Goal: Task Accomplishment & Management: Complete application form

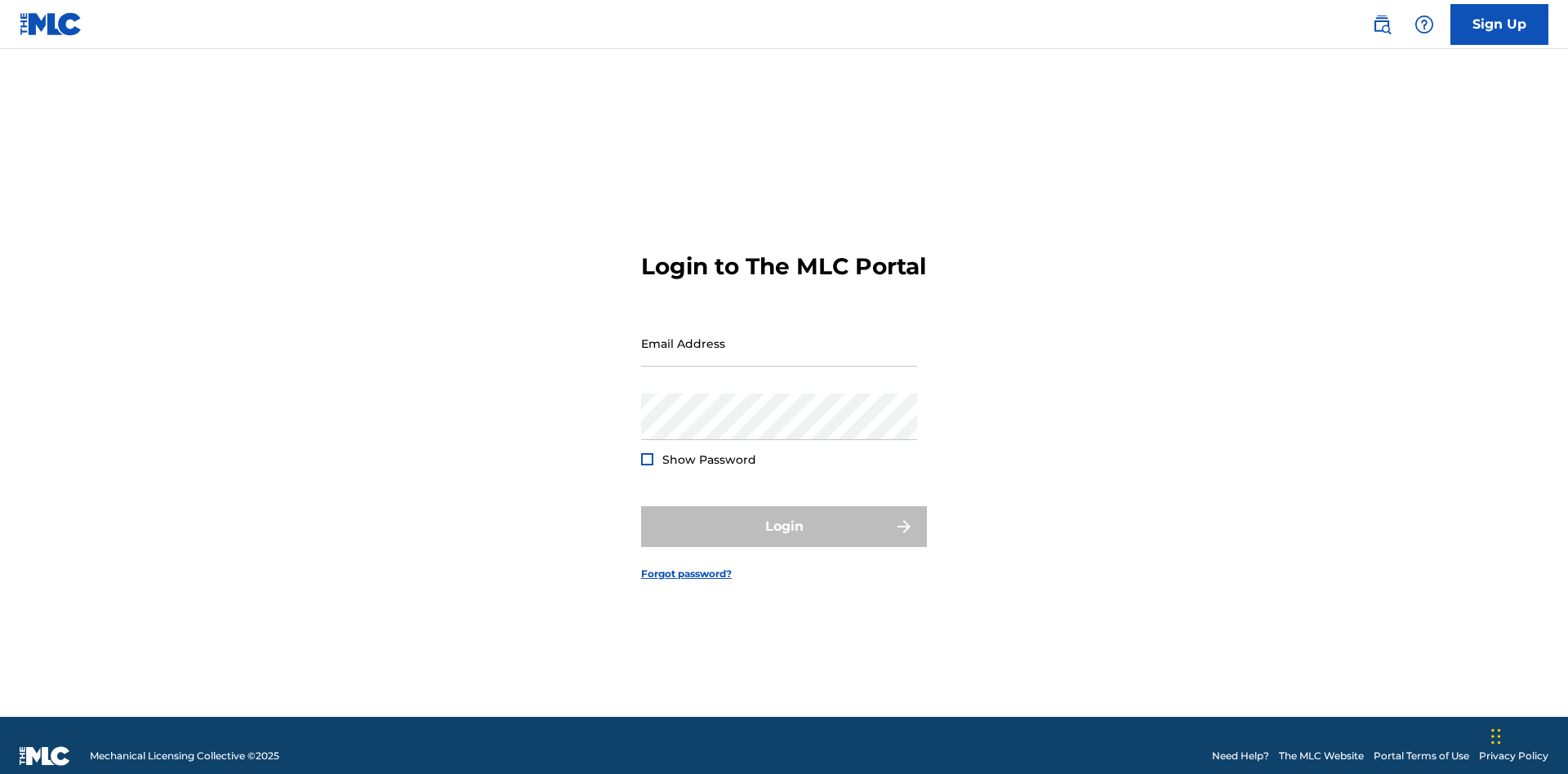
scroll to position [22, 0]
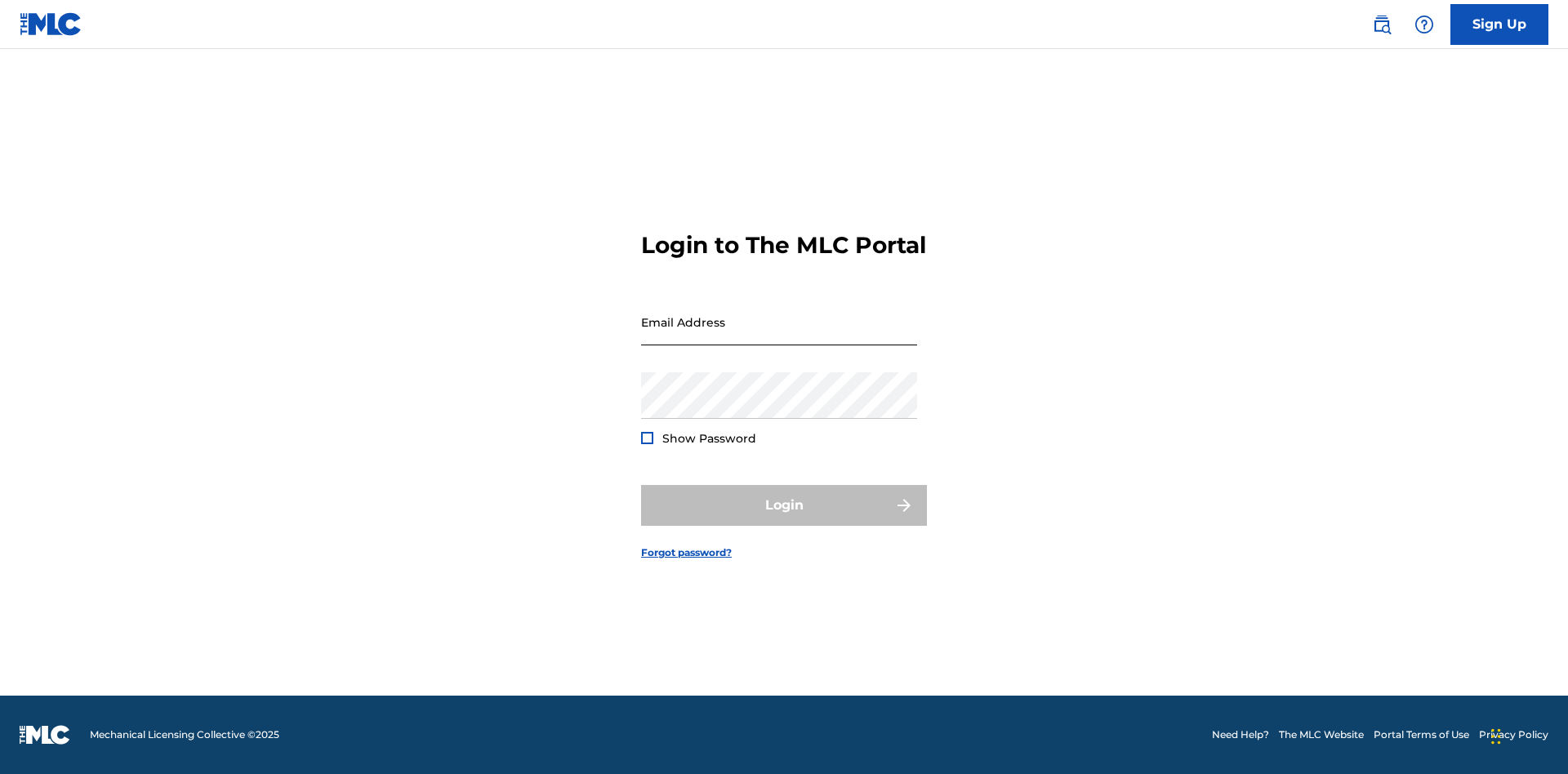
click at [779, 336] on input "Email Address" at bounding box center [779, 321] width 276 height 46
type input "Duke.McTesterson@gmail.com"
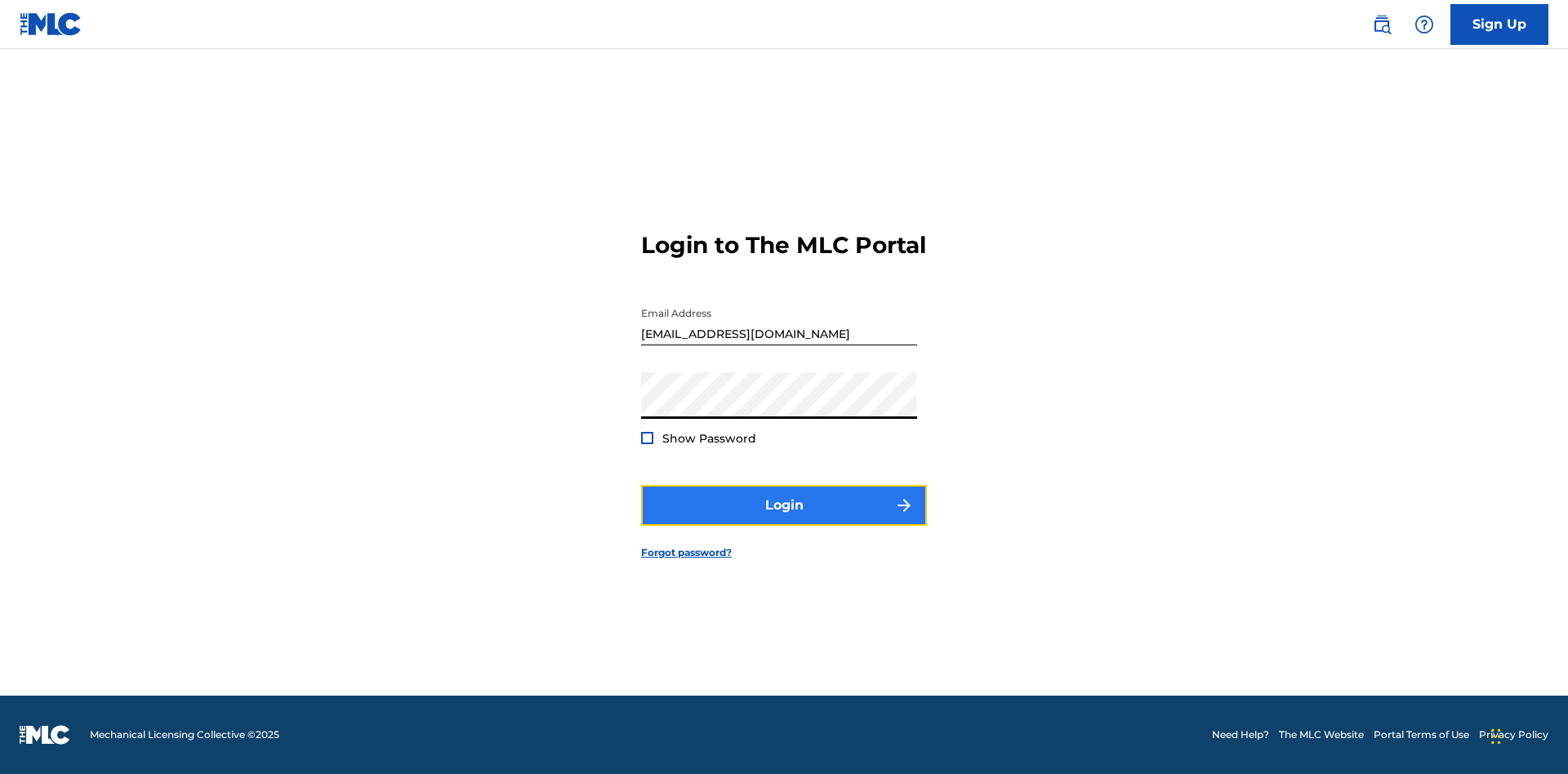
click at [784, 520] on button "Login" at bounding box center [784, 506] width 286 height 41
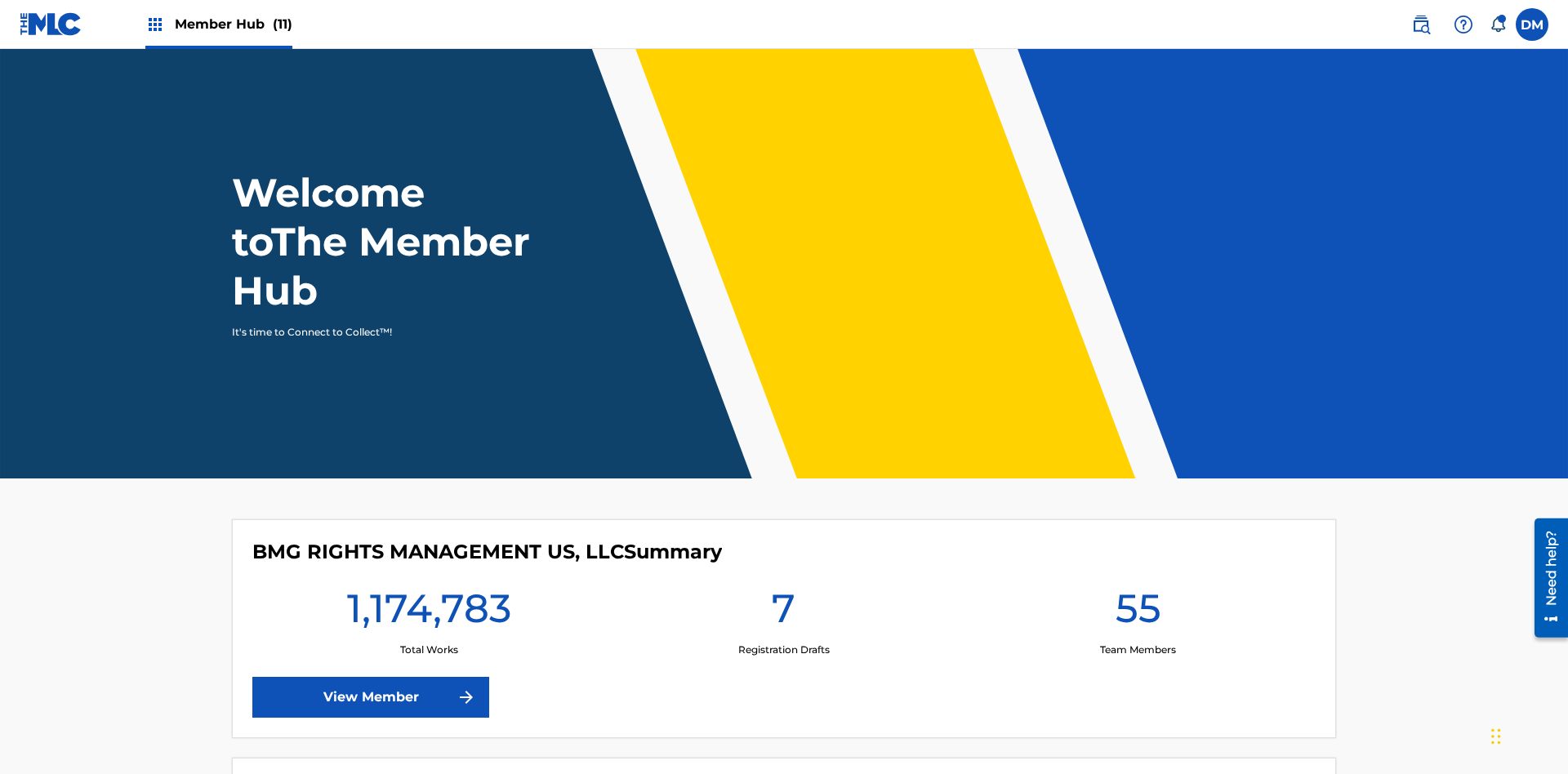
click at [218, 24] on span "Member Hub (11)" at bounding box center [234, 24] width 118 height 19
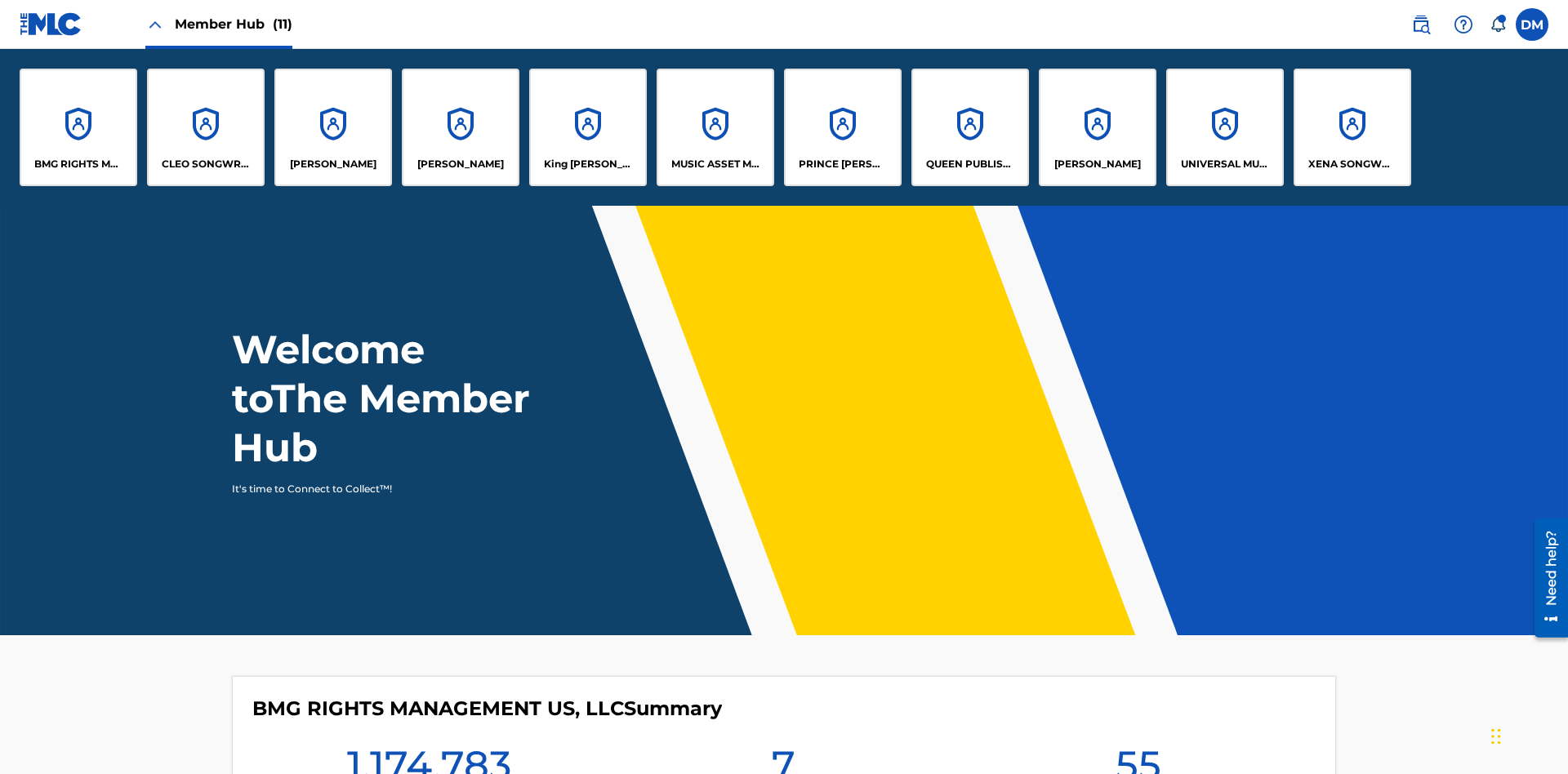
scroll to position [59, 0]
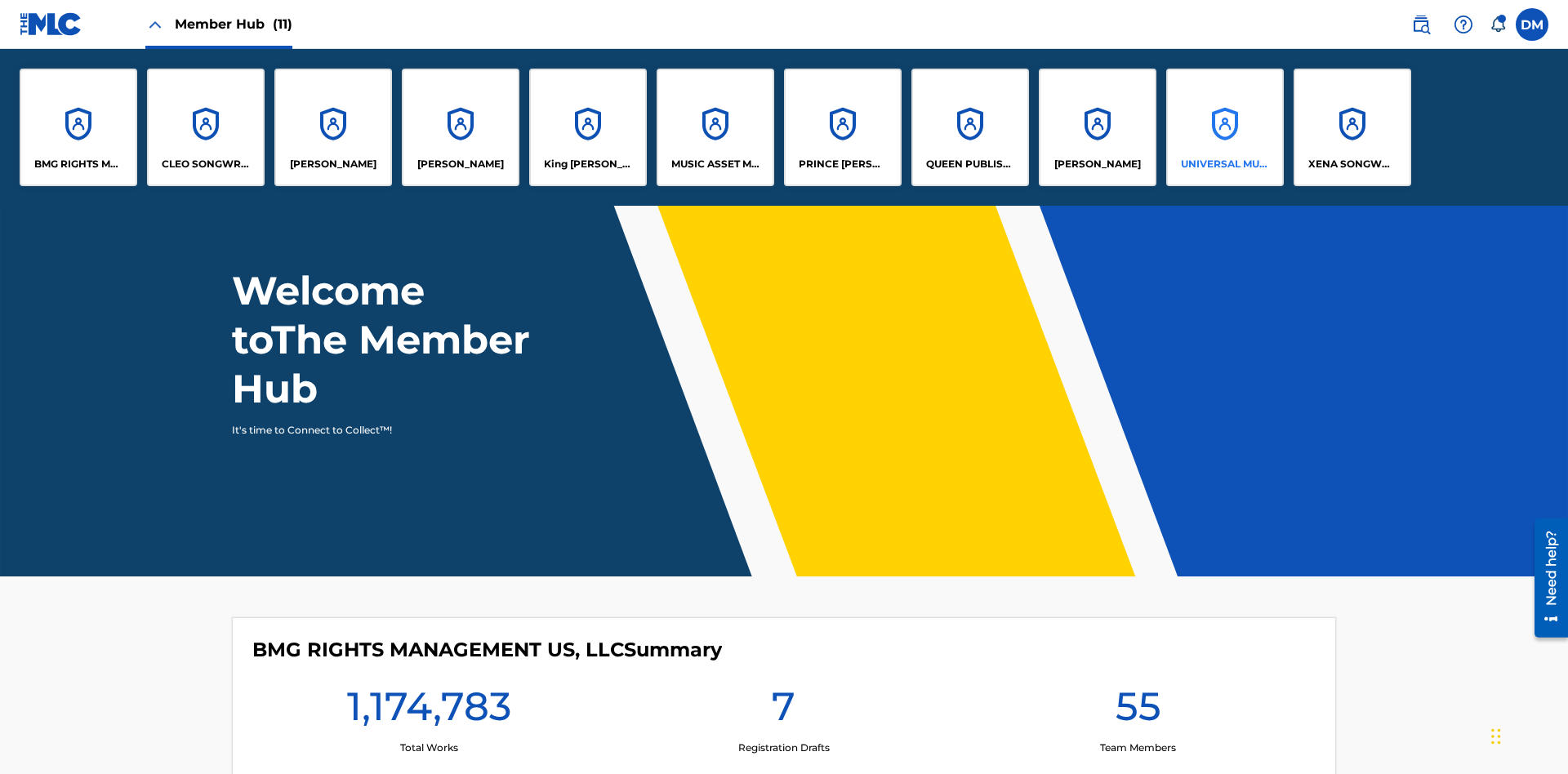
click at [1224, 164] on p "UNIVERSAL MUSIC PUB GROUP" at bounding box center [1225, 164] width 89 height 15
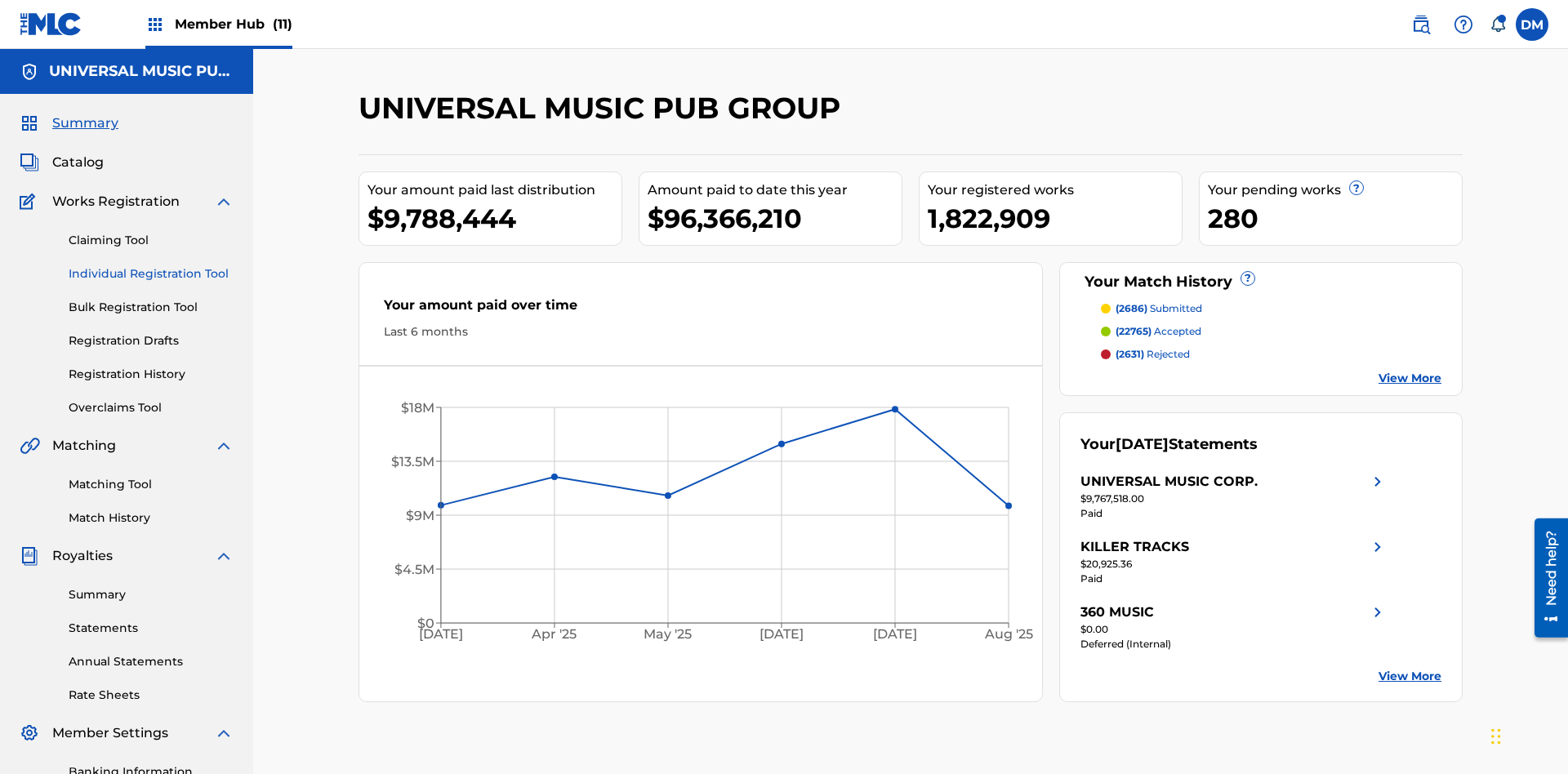
click at [151, 265] on link "Individual Registration Tool" at bounding box center [151, 273] width 165 height 17
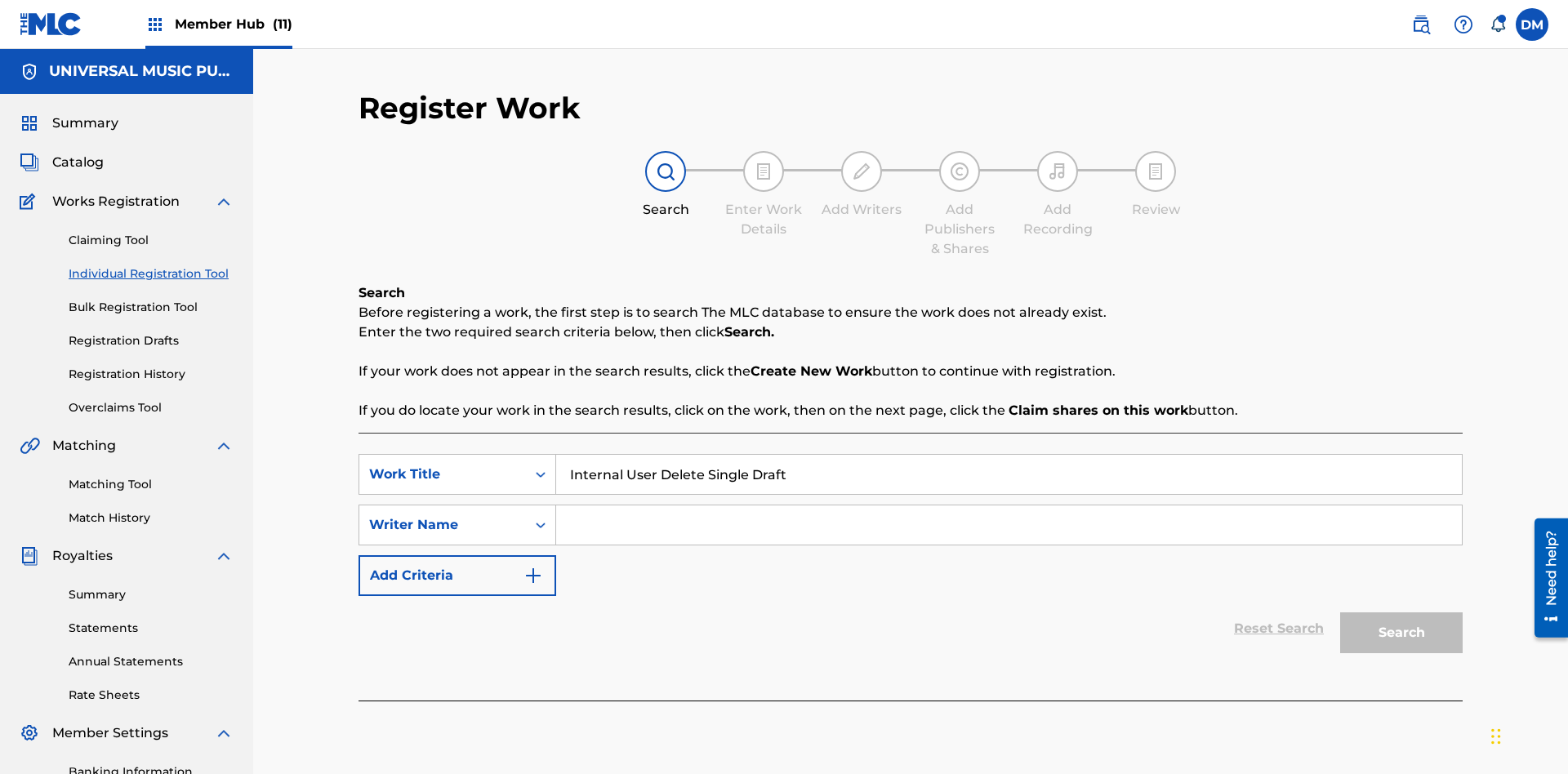
scroll to position [239, 0]
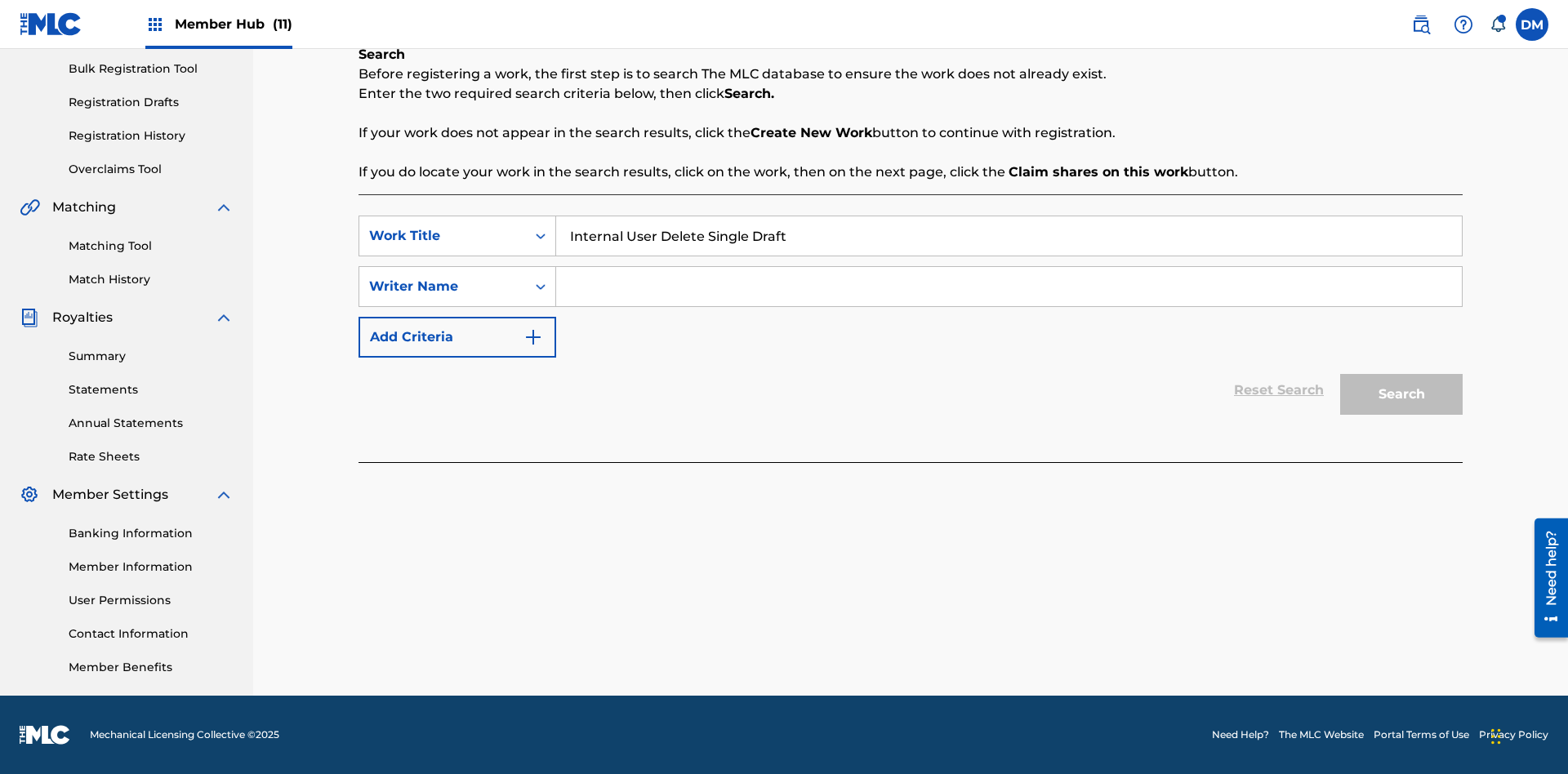
type input "Internal User Delete Single Draft"
click at [1008, 287] on input "Search Form" at bounding box center [1008, 287] width 905 height 39
type input "Test"
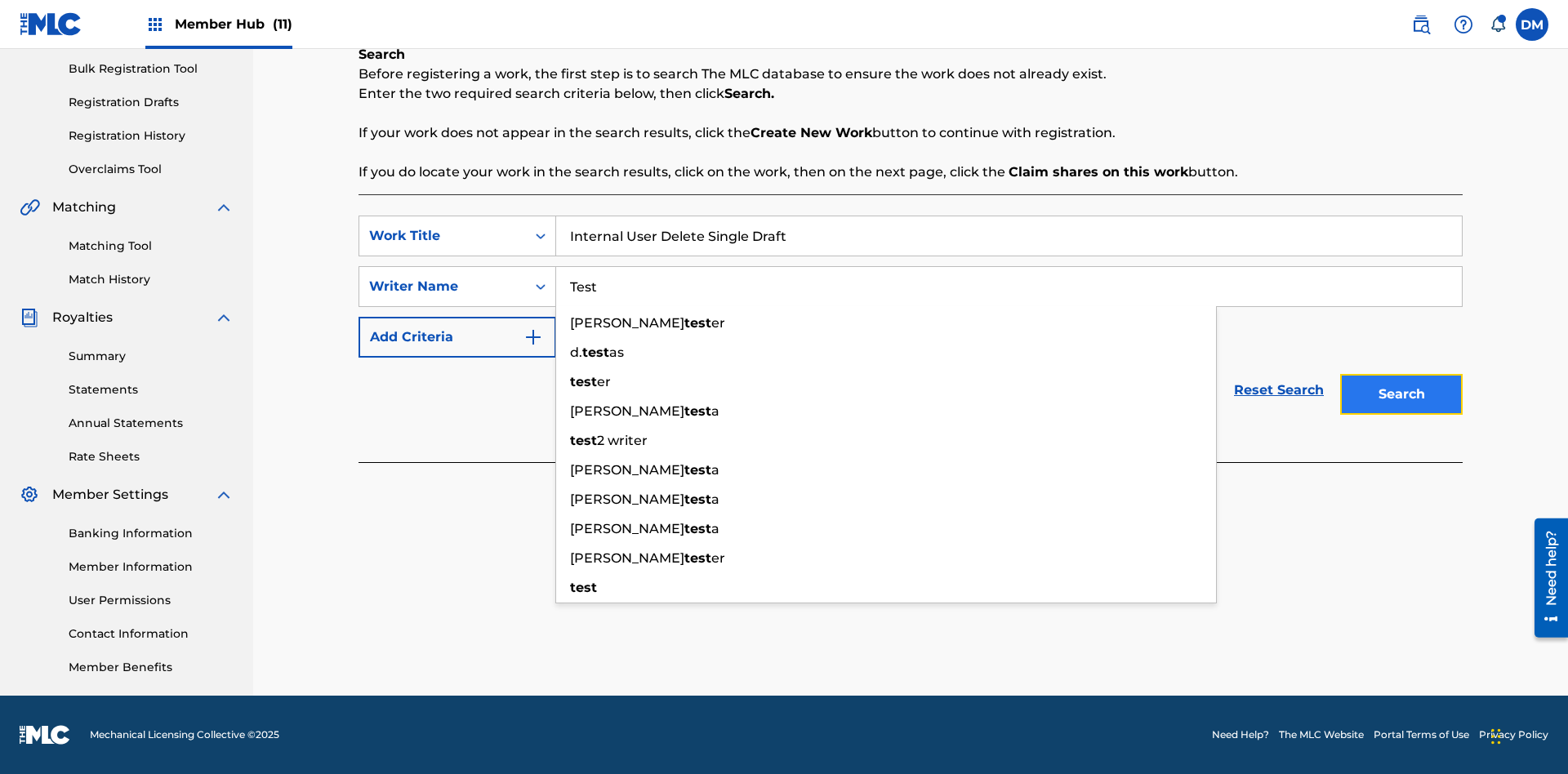
click at [1401, 395] on button "Search" at bounding box center [1401, 395] width 123 height 41
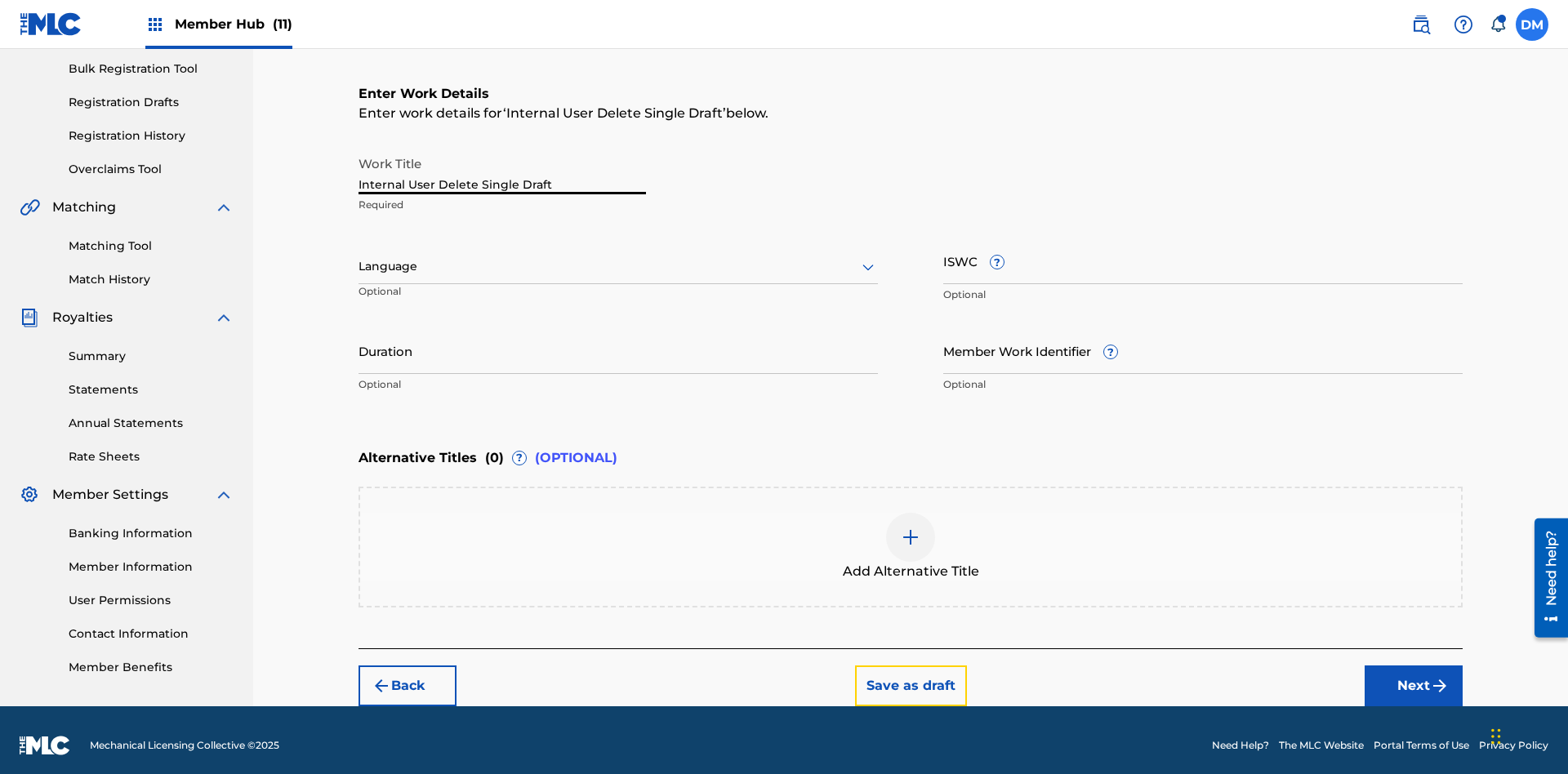
click at [910, 675] on button "Save as draft" at bounding box center [911, 687] width 112 height 41
click at [1532, 24] on label at bounding box center [1532, 24] width 32 height 32
click at [1532, 25] on input "DM Duke McTesterson duke.mctesterson@gmail.com Notification Preferences Profile…" at bounding box center [1532, 25] width 0 height 0
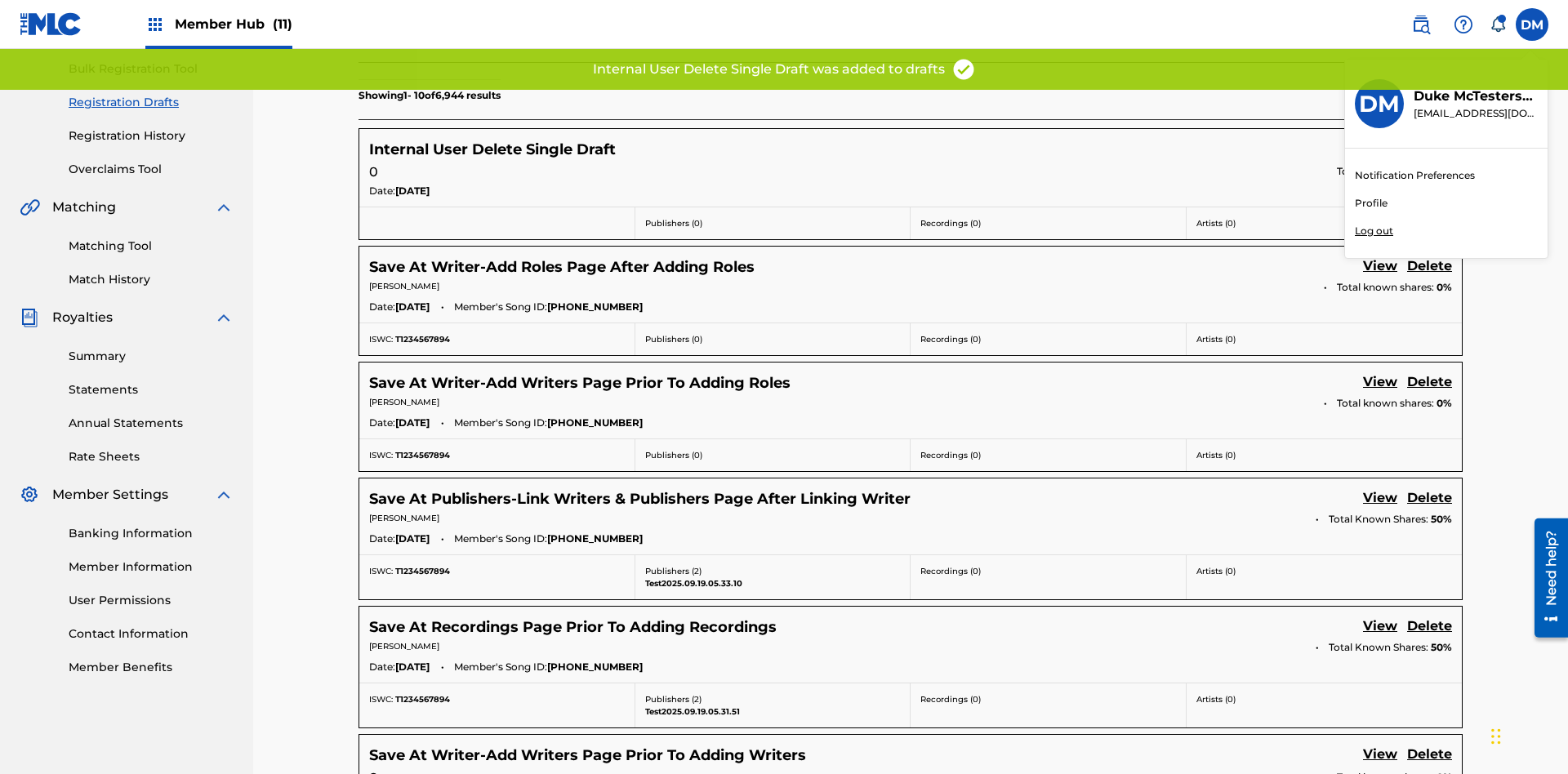
click at [1374, 231] on p "Log out" at bounding box center [1374, 231] width 38 height 15
click at [1532, 25] on input "DM Duke McTesterson duke.mctesterson@gmail.com Notification Preferences Profile…" at bounding box center [1532, 25] width 0 height 0
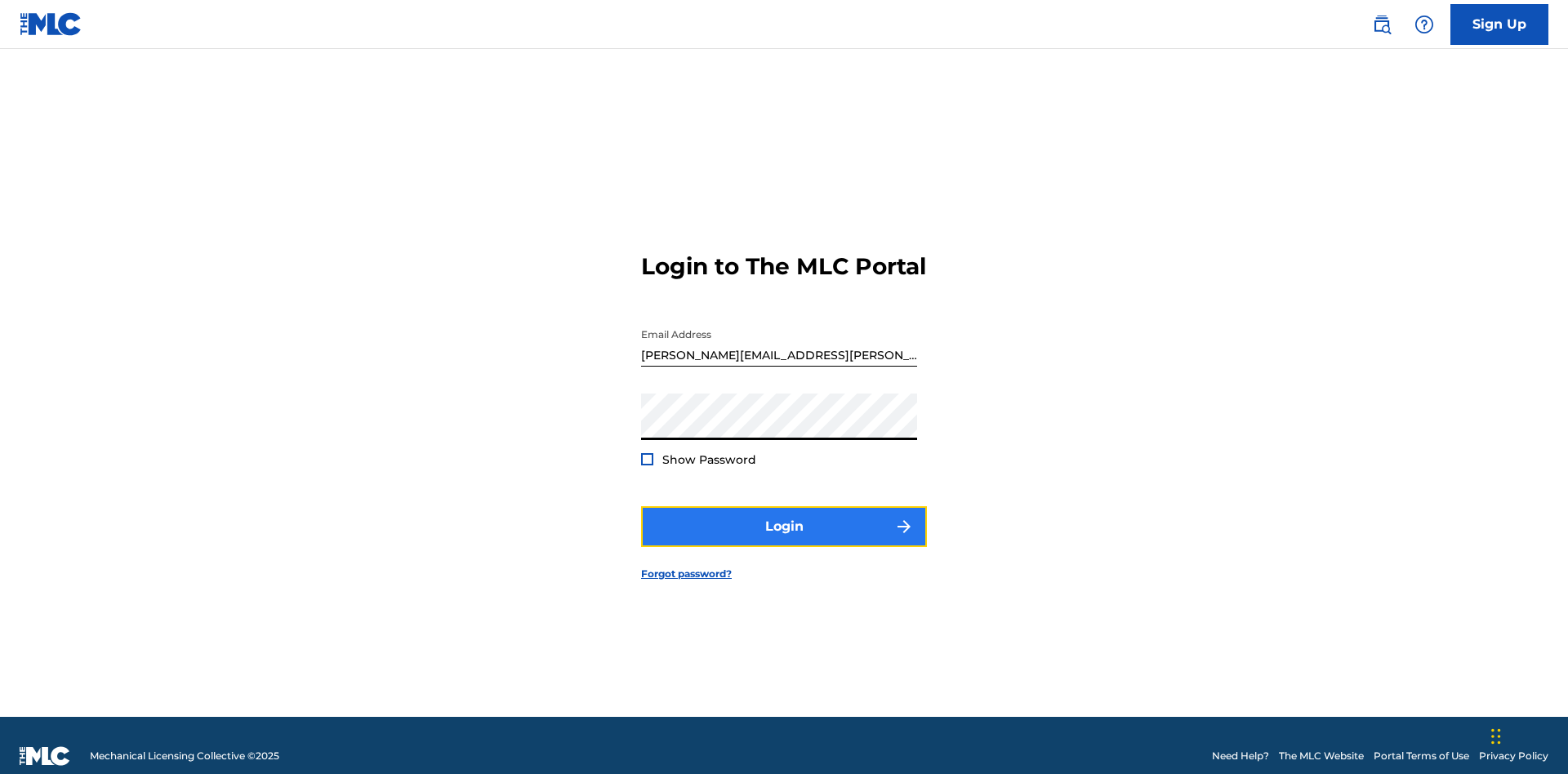
click at [784, 520] on button "Login" at bounding box center [784, 527] width 286 height 41
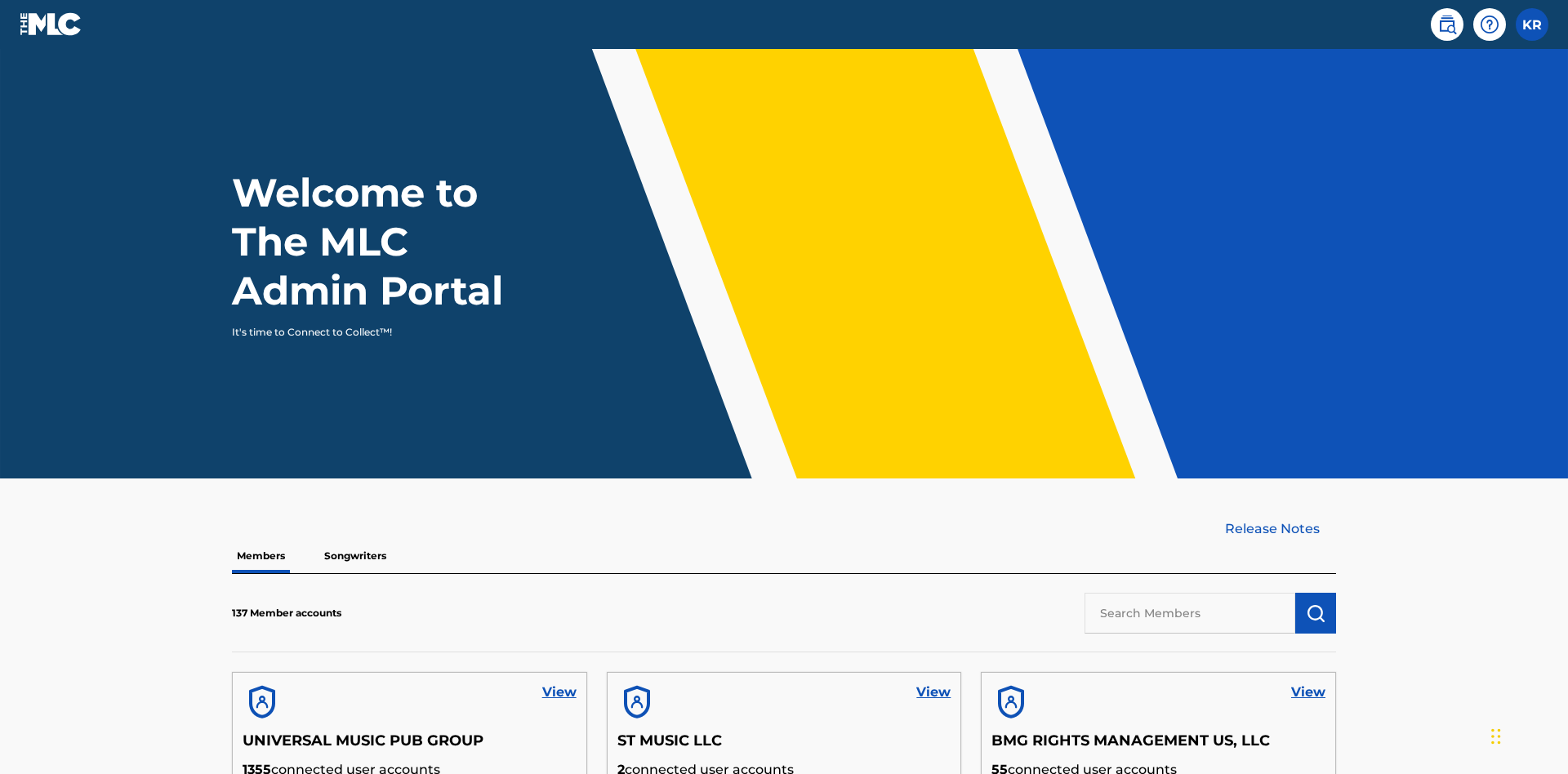
click at [1190, 593] on input "text" at bounding box center [1189, 614] width 211 height 41
click at [1316, 604] on img "submit" at bounding box center [1316, 614] width 20 height 20
